Goal: Information Seeking & Learning: Check status

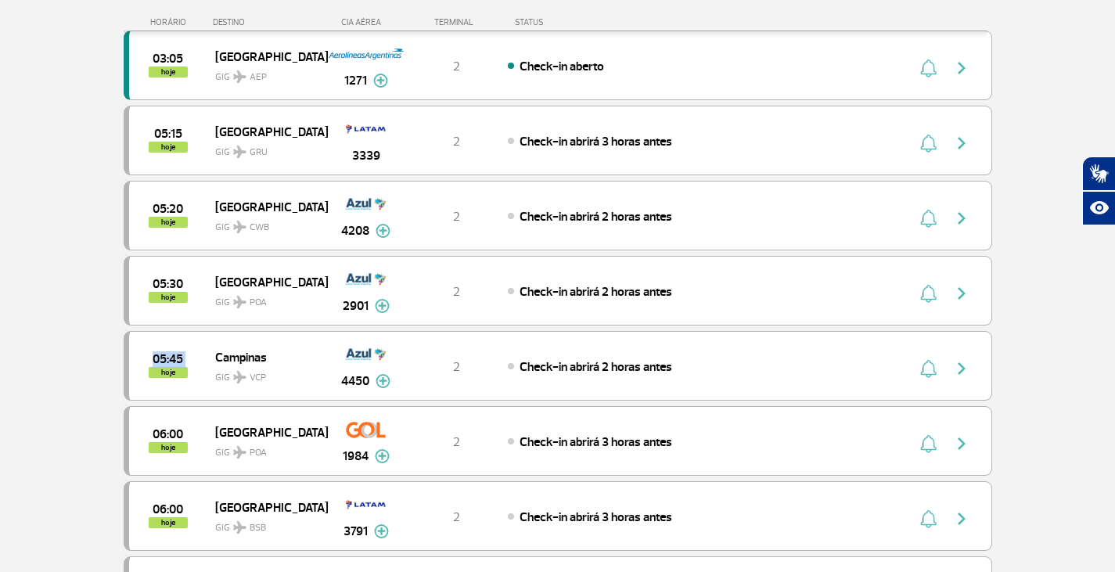
scroll to position [469, 0]
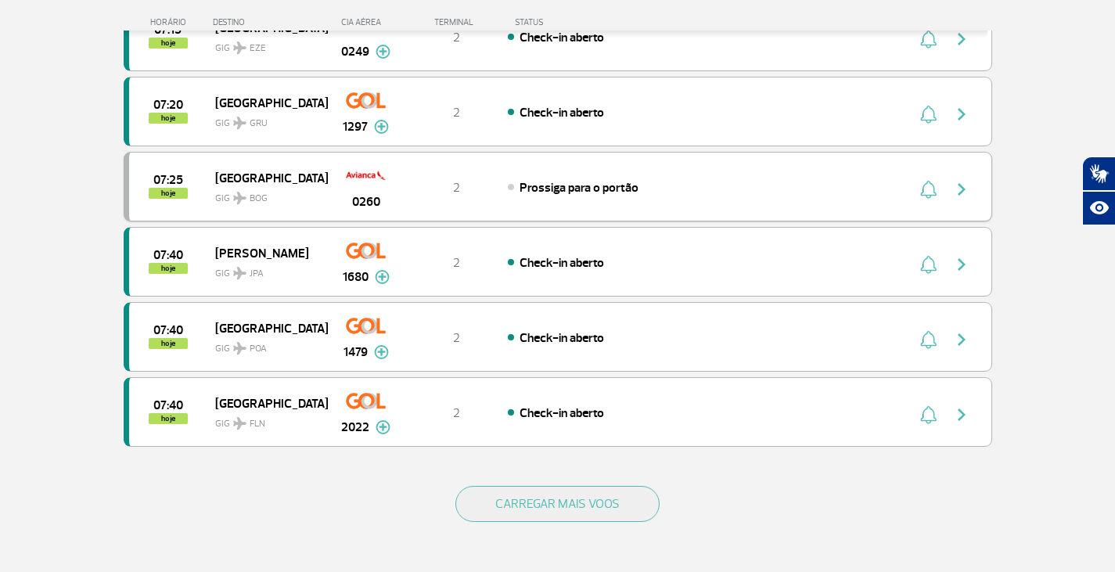
scroll to position [1330, 0]
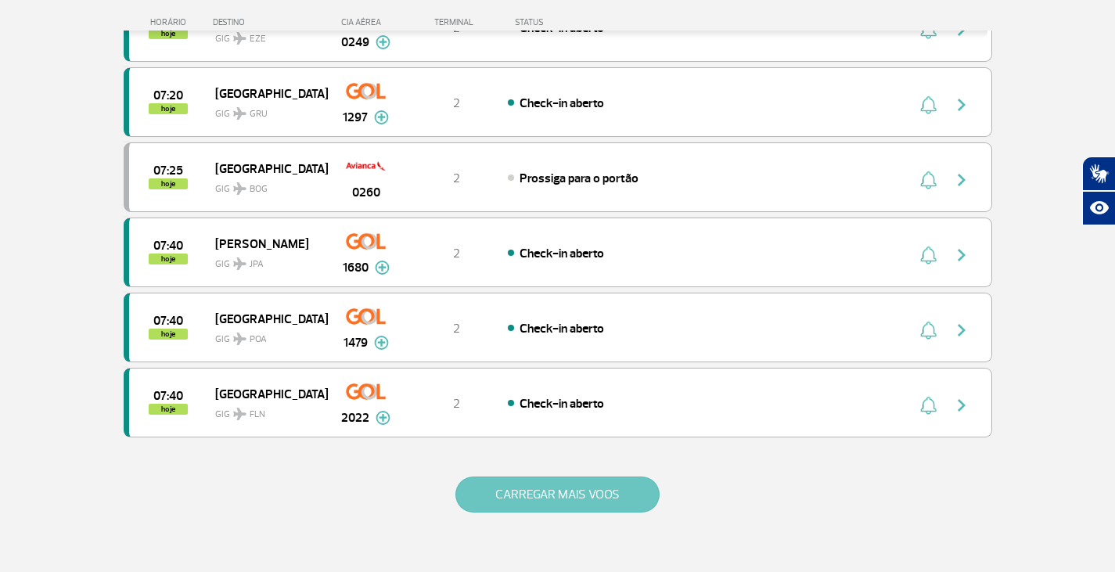
click at [641, 499] on button "CARREGAR MAIS VOOS" at bounding box center [557, 494] width 204 height 36
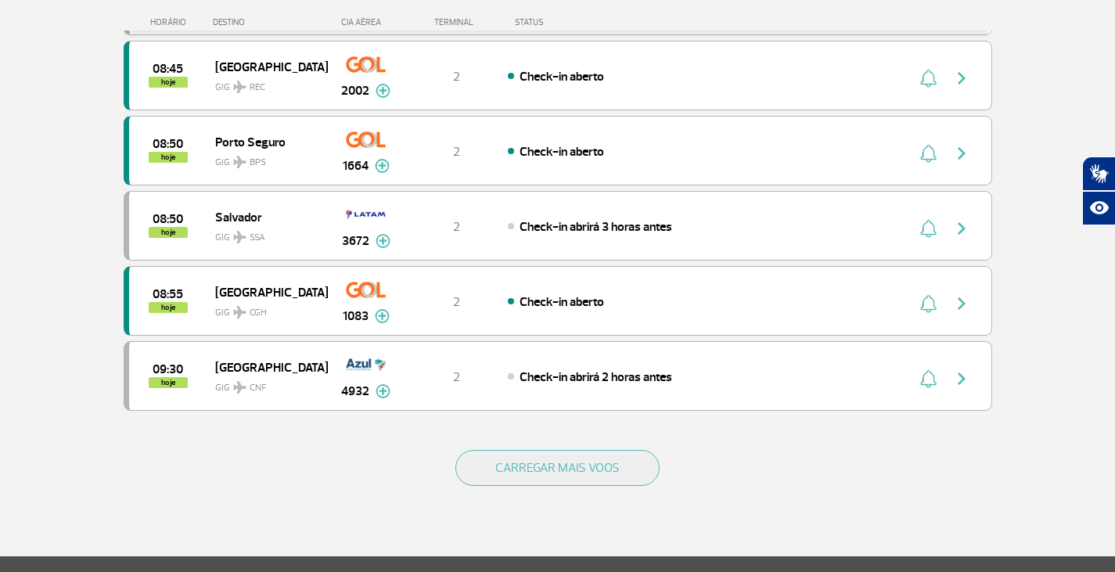
scroll to position [2894, 0]
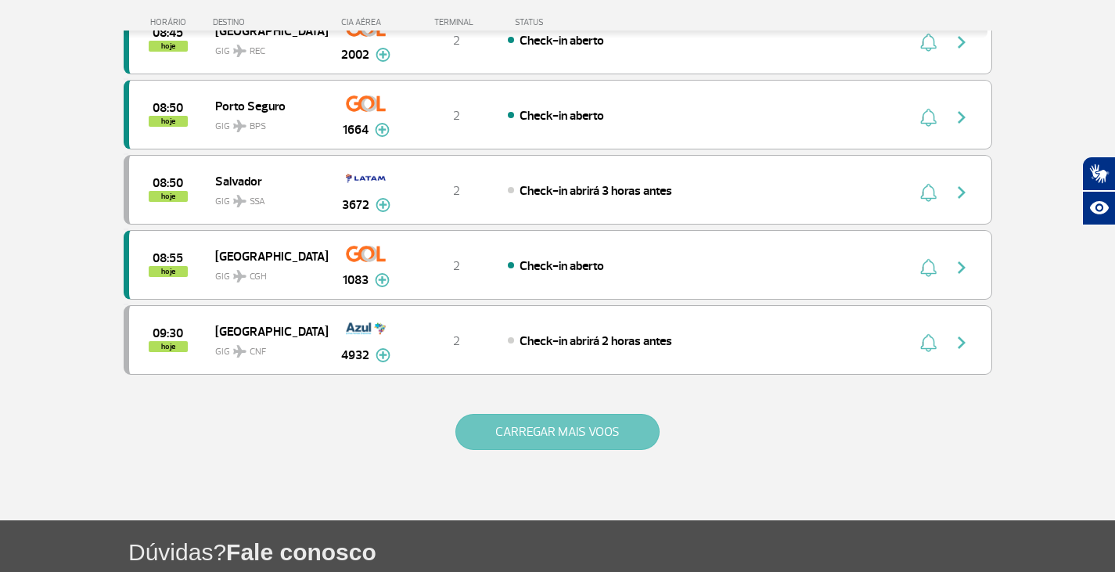
click at [589, 436] on button "CARREGAR MAIS VOOS" at bounding box center [557, 432] width 204 height 36
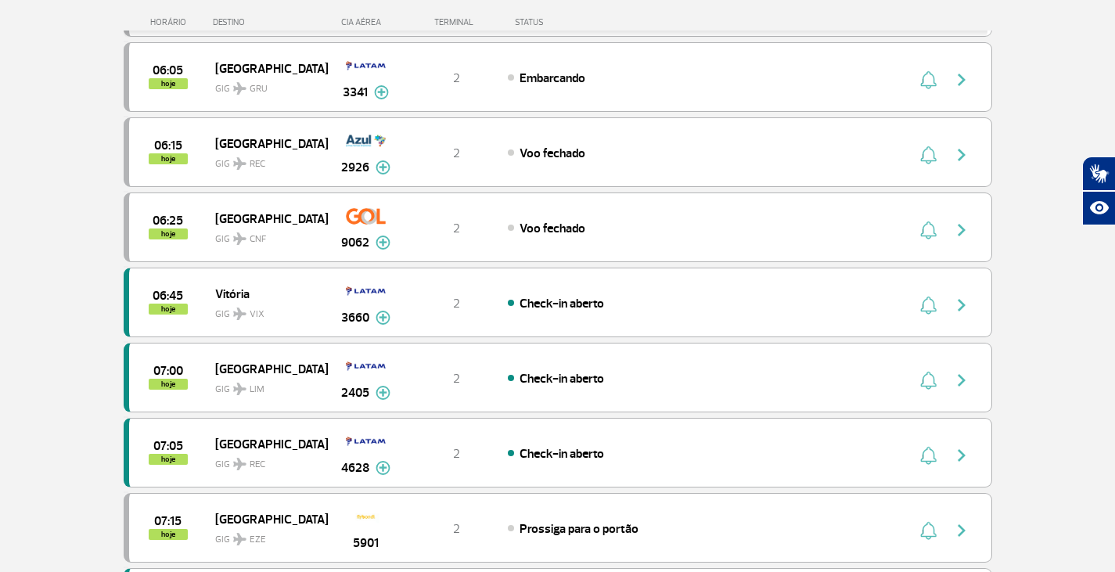
scroll to position [678, 0]
